Goal: Transaction & Acquisition: Obtain resource

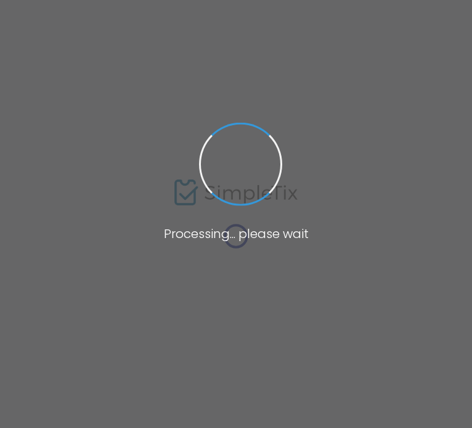
click at [42, 208] on span at bounding box center [236, 214] width 472 height 428
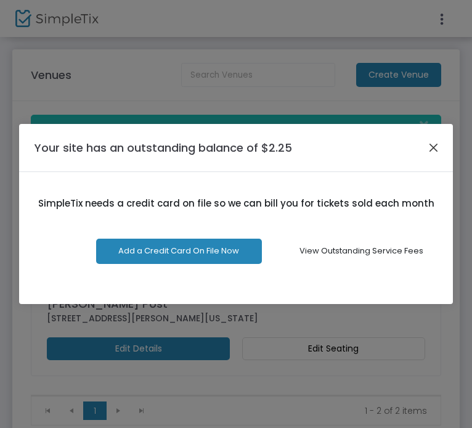
click at [430, 144] on button "Close" at bounding box center [434, 148] width 16 height 16
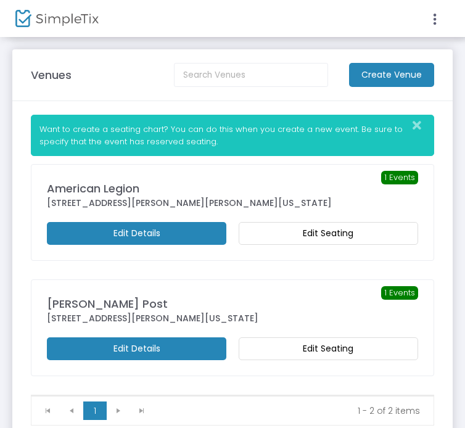
click at [25, 6] on div at bounding box center [123, 18] width 217 height 37
click at [41, 26] on img at bounding box center [56, 19] width 83 height 18
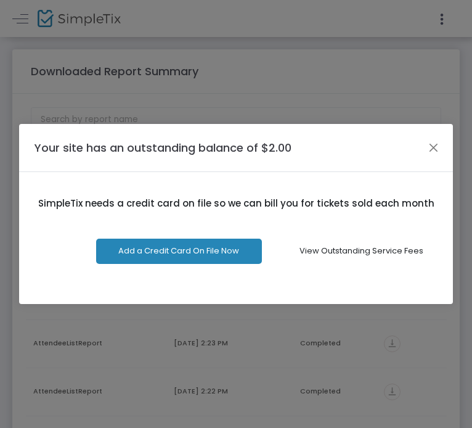
click at [430, 154] on button "Close" at bounding box center [434, 148] width 16 height 16
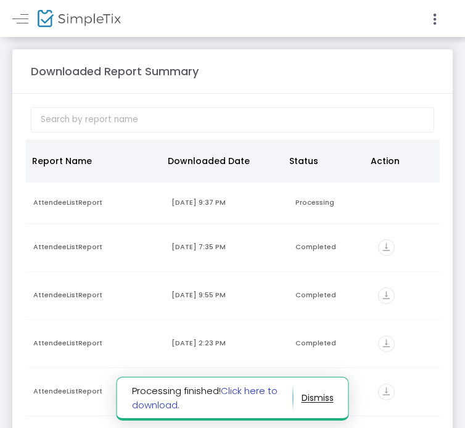
click at [256, 385] on link "Click here to download." at bounding box center [205, 397] width 146 height 27
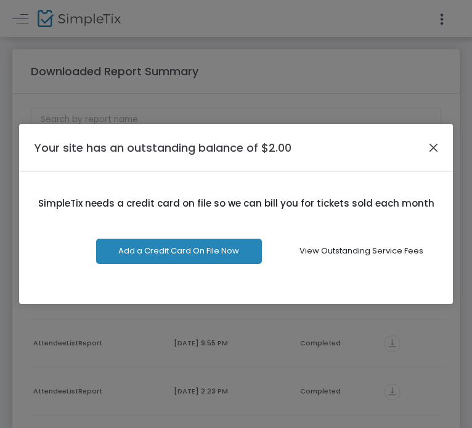
click at [429, 149] on button "Close" at bounding box center [434, 148] width 16 height 16
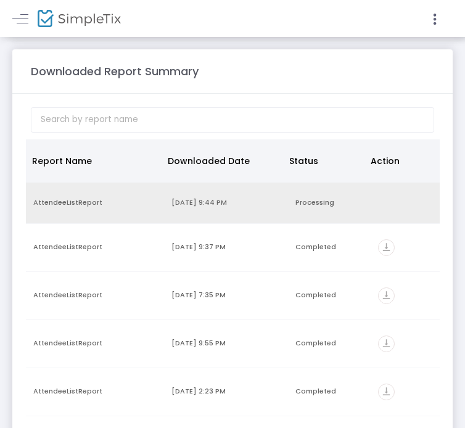
click at [312, 214] on td "Processing" at bounding box center [329, 203] width 83 height 41
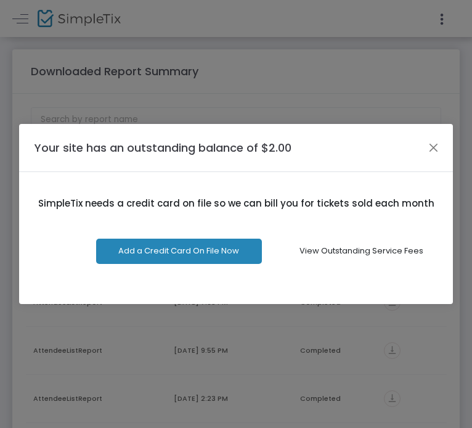
click at [424, 150] on div "Your site has an outstanding balance of $2.00" at bounding box center [236, 148] width 435 height 48
click at [432, 146] on button "Close" at bounding box center [434, 148] width 16 height 16
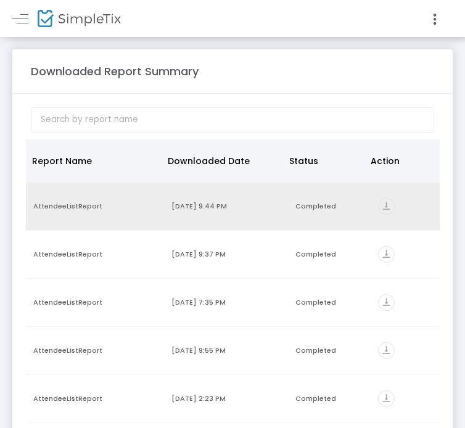
click at [378, 207] on icon "vertical_align_bottom" at bounding box center [386, 206] width 17 height 17
